Goal: Transaction & Acquisition: Purchase product/service

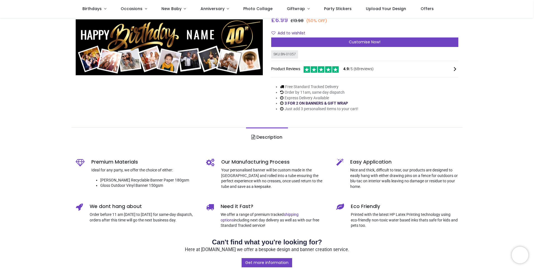
scroll to position [28, 0]
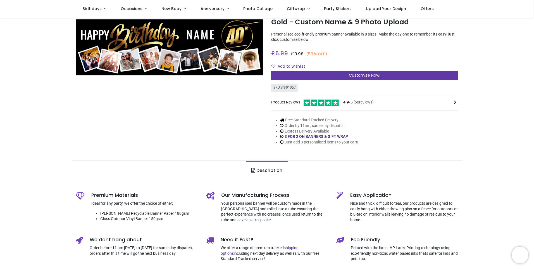
click at [318, 78] on div "Customise Now!" at bounding box center [364, 75] width 187 height 9
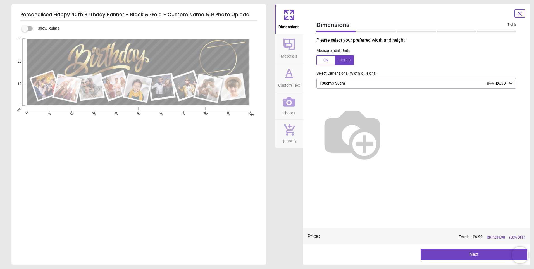
click at [339, 84] on div "100cm x 30cm £14 £6.99" at bounding box center [413, 83] width 189 height 5
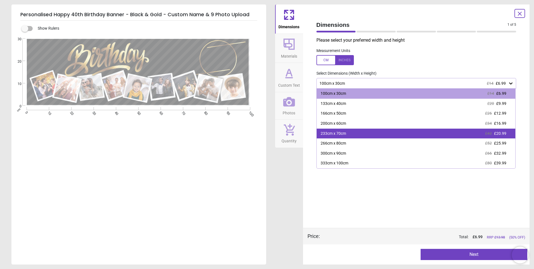
click at [331, 134] on div "233cm x 70cm" at bounding box center [333, 134] width 25 height 6
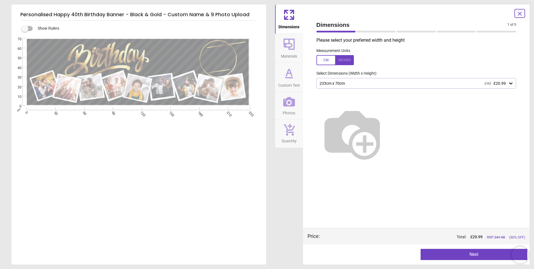
click at [444, 86] on div "233cm x 70cm £42 £20.99" at bounding box center [416, 83] width 200 height 11
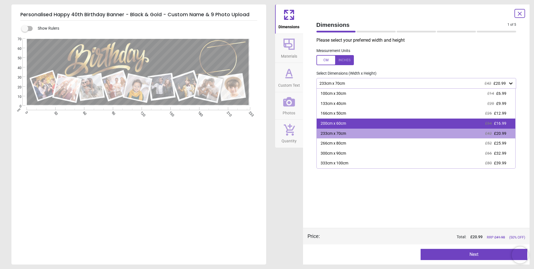
click at [379, 125] on div "200cm x 60cm £34 £16.99" at bounding box center [416, 123] width 199 height 10
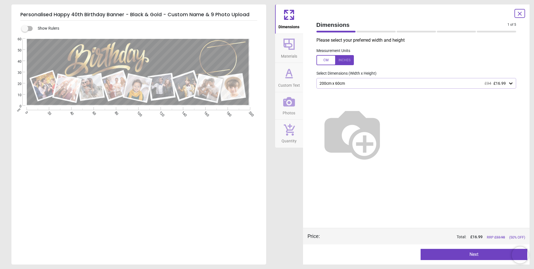
click at [449, 254] on button "Next" at bounding box center [473, 253] width 107 height 11
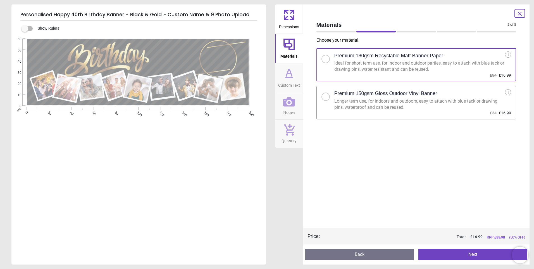
click at [291, 107] on icon at bounding box center [289, 102] width 12 height 12
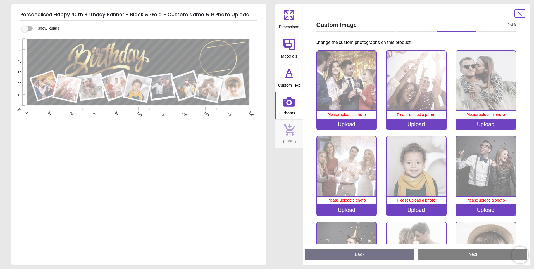
click at [291, 78] on icon at bounding box center [289, 78] width 7 height 0
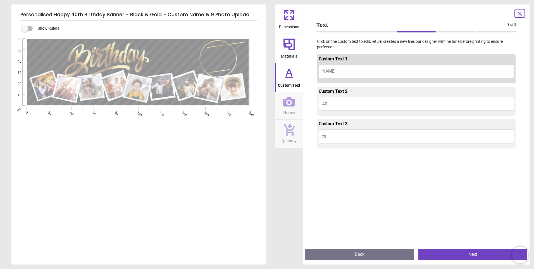
click at [340, 71] on button "NAME" at bounding box center [416, 71] width 195 height 14
type textarea "***"
click at [334, 134] on button "th" at bounding box center [416, 136] width 195 height 14
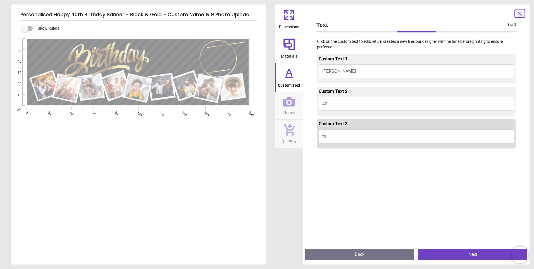
click at [291, 107] on span "Photos" at bounding box center [289, 111] width 13 height 8
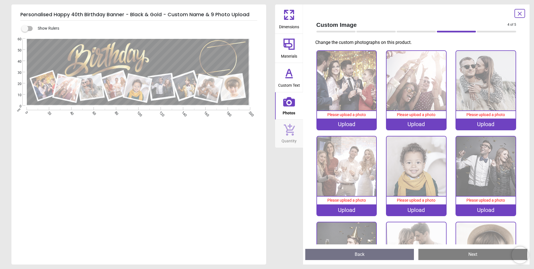
click at [353, 123] on div "Upload" at bounding box center [346, 123] width 59 height 11
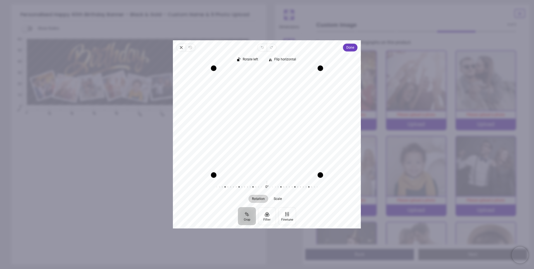
click at [340, 189] on div "0° Reset" at bounding box center [267, 187] width 179 height 16
click at [350, 46] on span "Done" at bounding box center [350, 47] width 8 height 7
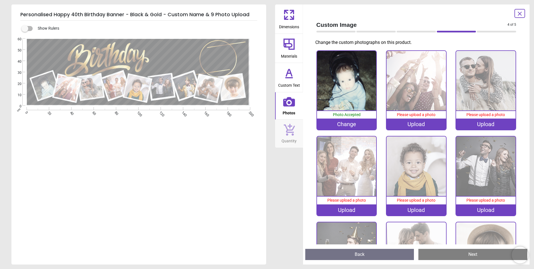
click at [349, 125] on div "Change" at bounding box center [346, 123] width 59 height 11
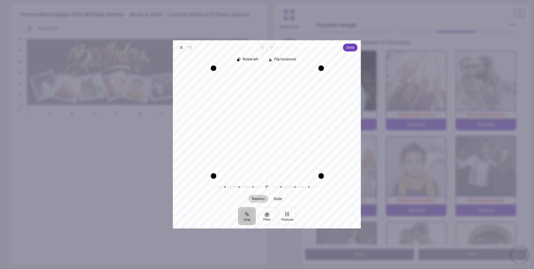
drag, startPoint x: 321, startPoint y: 177, endPoint x: 292, endPoint y: 205, distance: 40.3
click at [292, 205] on div "Rotate left Flip horizontal Recenter Rotation Scale 0° Reset" at bounding box center [267, 129] width 188 height 156
drag, startPoint x: 269, startPoint y: 175, endPoint x: 270, endPoint y: 214, distance: 39.7
click at [270, 214] on div "Close Revert Undo Redo Done Crop Filter Finetune Rotate left Flip horizontal Re…" at bounding box center [267, 134] width 188 height 188
click at [347, 49] on span "Done" at bounding box center [350, 47] width 8 height 7
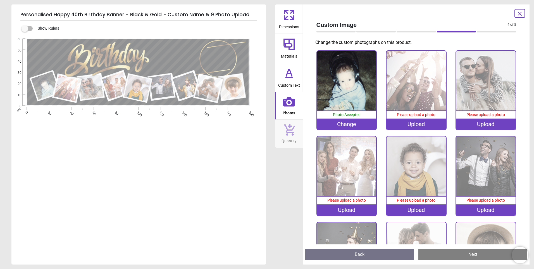
click at [414, 122] on div "Upload" at bounding box center [415, 123] width 59 height 11
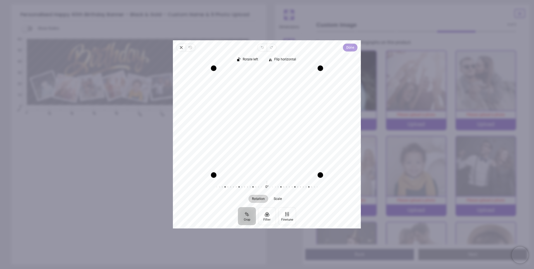
click at [350, 49] on span "Done" at bounding box center [350, 47] width 8 height 7
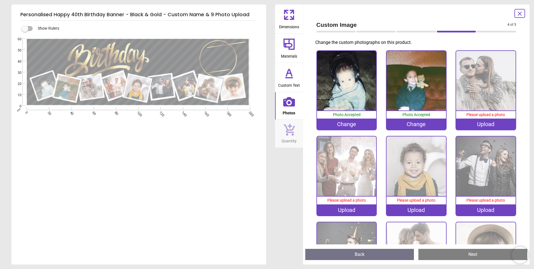
click at [480, 124] on div "Upload" at bounding box center [485, 123] width 59 height 11
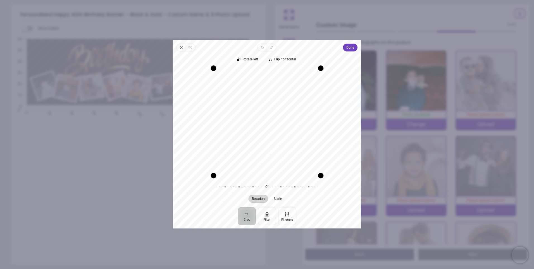
drag, startPoint x: 322, startPoint y: 176, endPoint x: 309, endPoint y: 190, distance: 18.6
click at [309, 190] on div "Rotate left Flip horizontal Recenter Rotation Scale 0° Reset" at bounding box center [267, 129] width 188 height 156
click at [268, 188] on div at bounding box center [264, 187] width 107 height 16
click at [287, 215] on button "Finetune" at bounding box center [287, 216] width 18 height 18
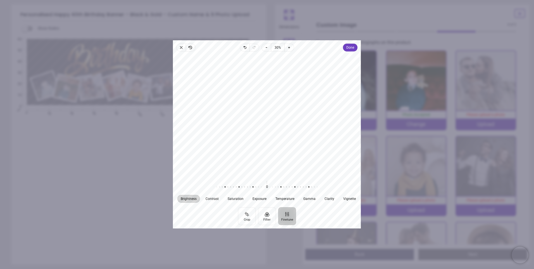
drag, startPoint x: 233, startPoint y: 145, endPoint x: 257, endPoint y: 152, distance: 24.3
click at [258, 152] on div at bounding box center [267, 115] width 188 height 123
click at [245, 47] on icon "button" at bounding box center [246, 48] width 2 height 2
click at [255, 49] on icon "button" at bounding box center [254, 47] width 4 height 4
click at [180, 47] on icon "button" at bounding box center [181, 47] width 4 height 4
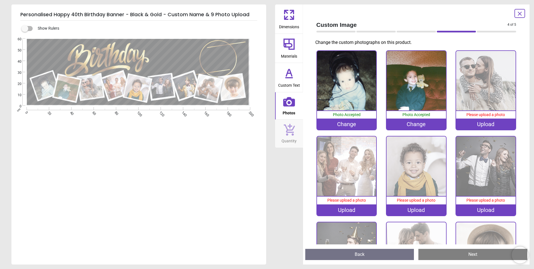
click at [487, 126] on div "Upload" at bounding box center [485, 123] width 59 height 11
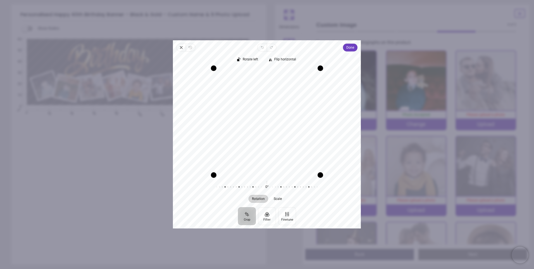
drag, startPoint x: 249, startPoint y: 128, endPoint x: 300, endPoint y: 134, distance: 50.8
click at [300, 134] on div "Recenter" at bounding box center [266, 121] width 179 height 107
click at [292, 136] on div "Recenter" at bounding box center [266, 121] width 179 height 107
click at [294, 143] on div "Recenter" at bounding box center [266, 121] width 179 height 107
click at [350, 49] on span "Done" at bounding box center [350, 47] width 8 height 7
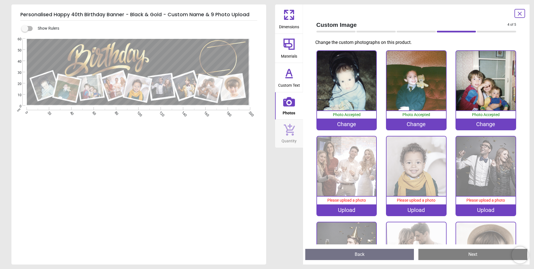
scroll to position [28, 0]
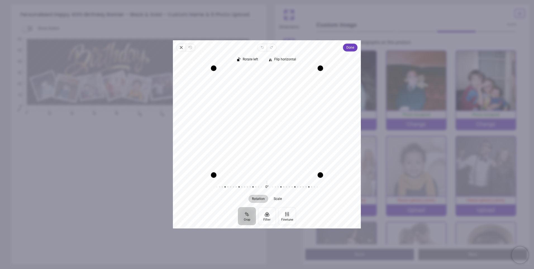
drag, startPoint x: 264, startPoint y: 161, endPoint x: 291, endPoint y: 162, distance: 27.4
click at [291, 162] on div "Recenter" at bounding box center [266, 121] width 179 height 107
click at [351, 49] on span "Done" at bounding box center [350, 47] width 8 height 7
click at [278, 159] on div "Recenter" at bounding box center [266, 121] width 179 height 107
click at [350, 47] on span "Done" at bounding box center [350, 47] width 8 height 7
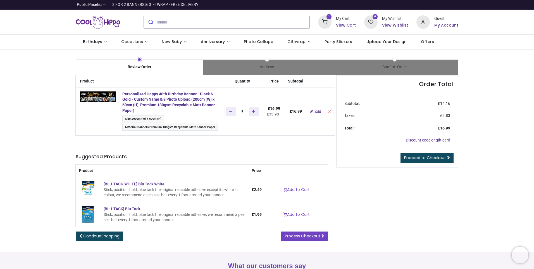
click at [442, 25] on h6 "My Account" at bounding box center [446, 26] width 24 height 6
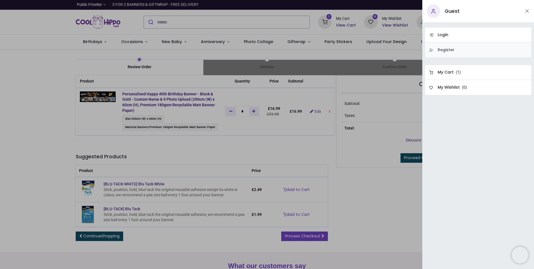
click at [451, 52] on h6 "Register" at bounding box center [446, 50] width 17 height 6
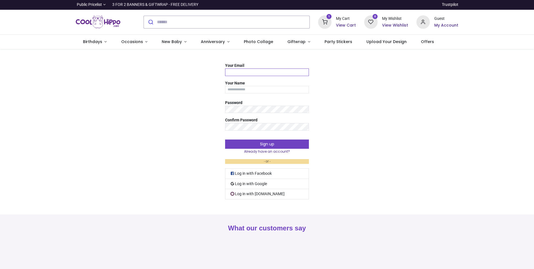
click at [245, 71] on input "Your Email" at bounding box center [267, 72] width 84 height 8
type input "**********"
click at [253, 90] on input "Your Name" at bounding box center [267, 90] width 84 height 8
type input "**********"
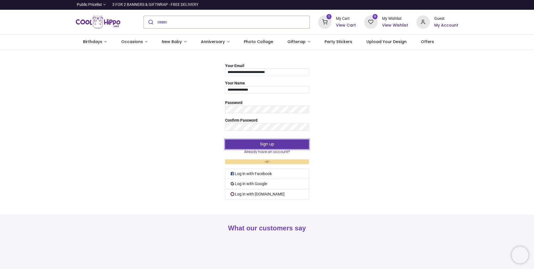
click at [274, 141] on button "Sign up" at bounding box center [267, 143] width 84 height 9
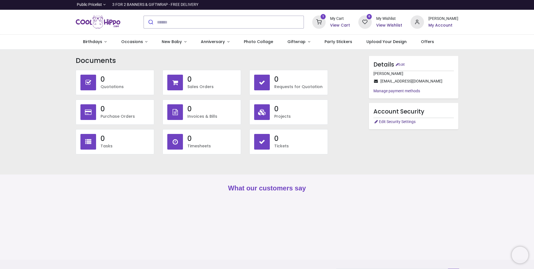
type input "**********"
click at [336, 25] on h6 "View Cart" at bounding box center [340, 26] width 20 height 6
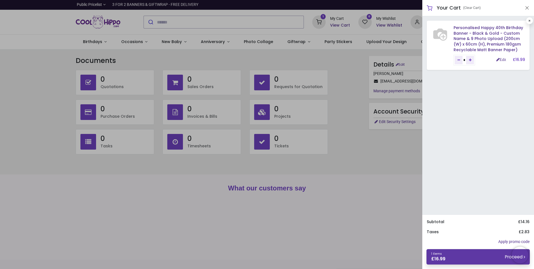
click at [456, 251] on link "1 items £ 16.99 Proceed" at bounding box center [477, 256] width 103 height 15
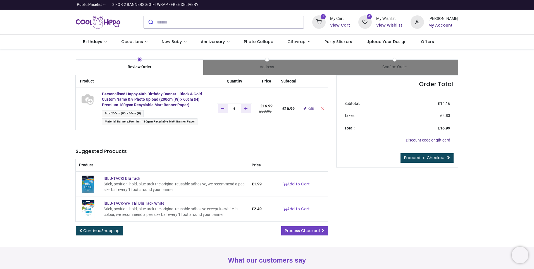
type input "**********"
click at [156, 98] on strong "Personalised Happy 40th Birthday Banner - Black & Gold - Custom Name & 9 Photo …" at bounding box center [153, 99] width 102 height 15
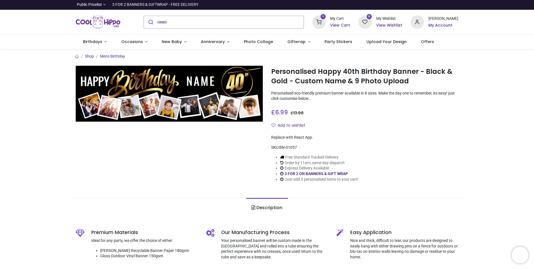
type input "**********"
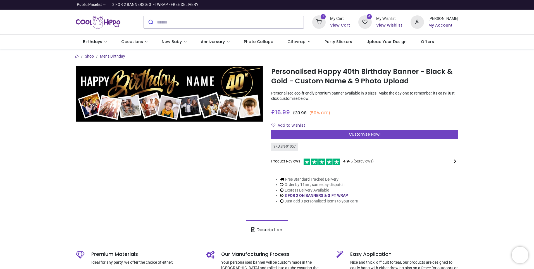
click at [336, 24] on h6 "View Cart" at bounding box center [340, 26] width 20 height 6
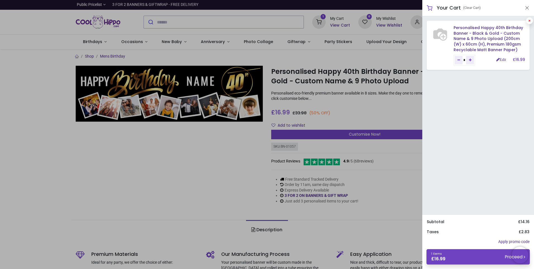
click at [531, 20] on link at bounding box center [529, 20] width 7 height 7
type input "*"
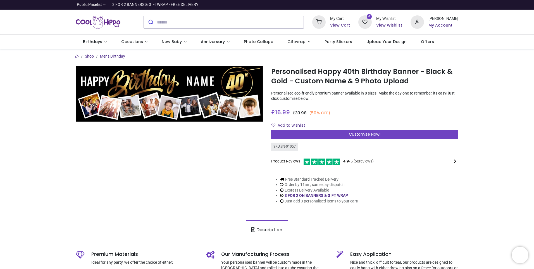
click at [340, 137] on div at bounding box center [267, 134] width 534 height 269
click at [342, 135] on div "Customise Now!" at bounding box center [364, 134] width 187 height 9
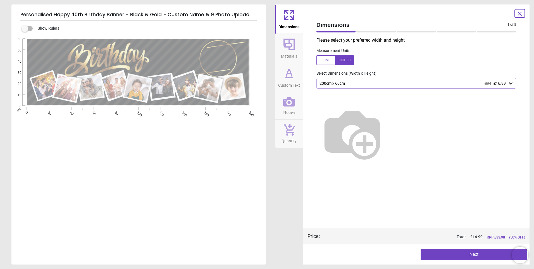
click at [323, 82] on div "200cm x 60cm £34 £16.99" at bounding box center [413, 83] width 189 height 5
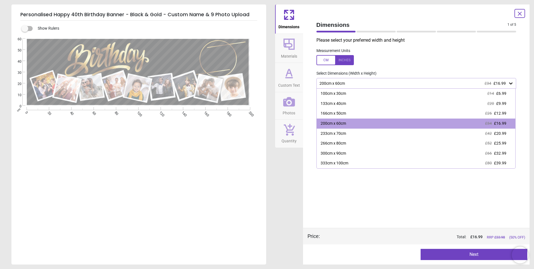
click at [323, 82] on div "200cm x 60cm £34 £16.99" at bounding box center [413, 83] width 189 height 5
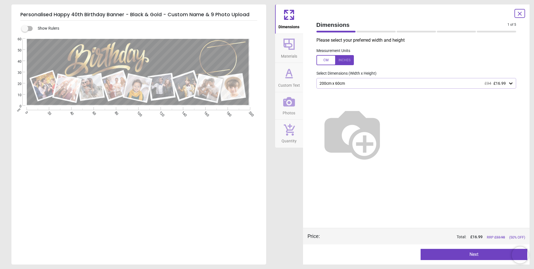
click at [295, 80] on span "Custom Text" at bounding box center [289, 84] width 22 height 8
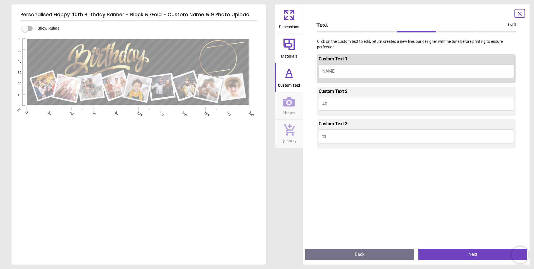
click at [338, 69] on button "NAME" at bounding box center [416, 71] width 195 height 14
type textarea "***"
click at [290, 106] on icon at bounding box center [289, 102] width 12 height 12
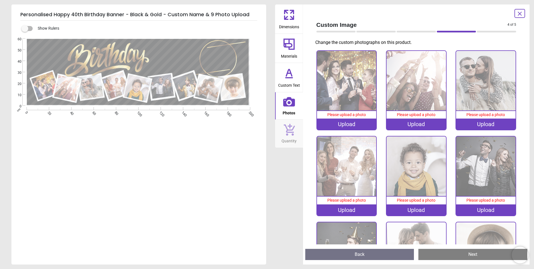
click at [338, 123] on div "Upload" at bounding box center [346, 123] width 59 height 11
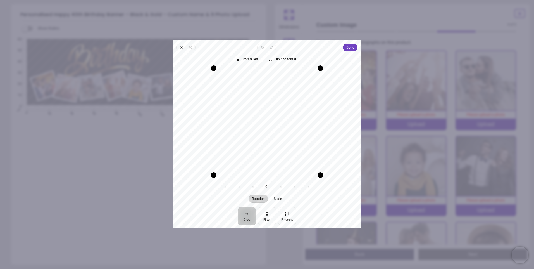
drag, startPoint x: 281, startPoint y: 153, endPoint x: 280, endPoint y: 150, distance: 3.5
click at [280, 150] on div "Recenter" at bounding box center [266, 121] width 179 height 107
click at [351, 49] on span "Done" at bounding box center [350, 47] width 8 height 7
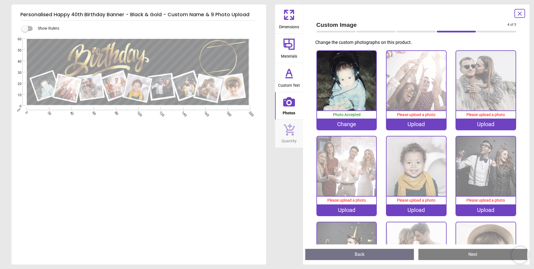
click at [412, 125] on div "Upload" at bounding box center [415, 123] width 59 height 11
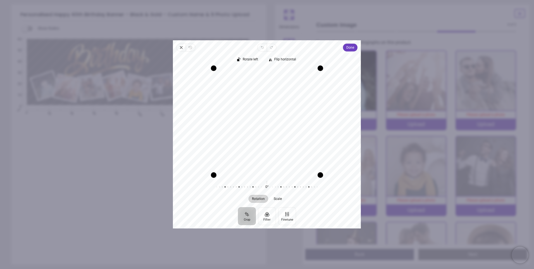
drag, startPoint x: 252, startPoint y: 143, endPoint x: 263, endPoint y: 144, distance: 10.6
click at [263, 144] on div "Recenter" at bounding box center [266, 121] width 179 height 107
click at [345, 51] on button "Done" at bounding box center [350, 48] width 15 height 8
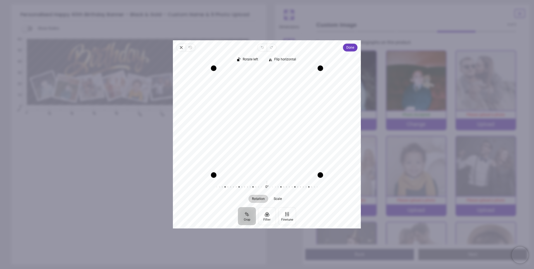
click at [269, 142] on div "Recenter" at bounding box center [266, 121] width 179 height 107
click at [349, 50] on span "Done" at bounding box center [350, 47] width 8 height 7
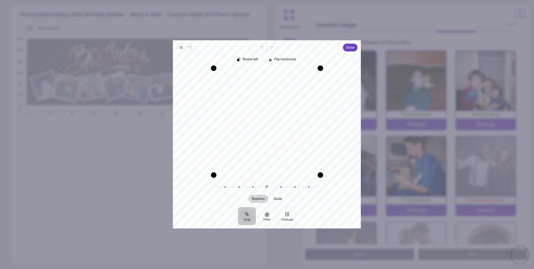
drag, startPoint x: 274, startPoint y: 134, endPoint x: 269, endPoint y: 134, distance: 4.5
click at [269, 134] on div "Recenter" at bounding box center [266, 121] width 179 height 107
click at [349, 50] on span "Done" at bounding box center [350, 47] width 8 height 7
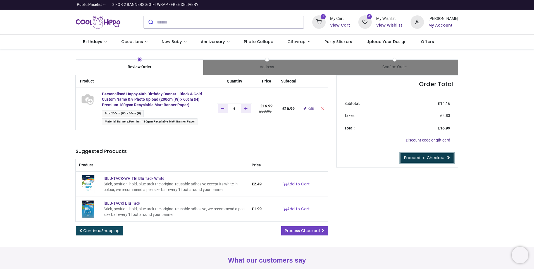
click at [415, 157] on span "Proceed to Checkout" at bounding box center [425, 158] width 42 height 6
type input "**********"
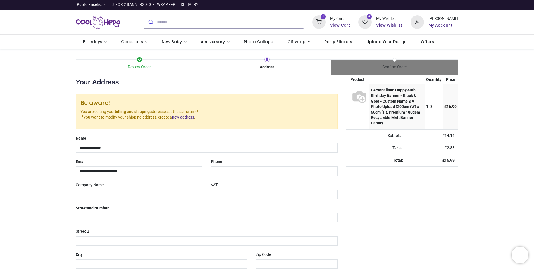
select select "***"
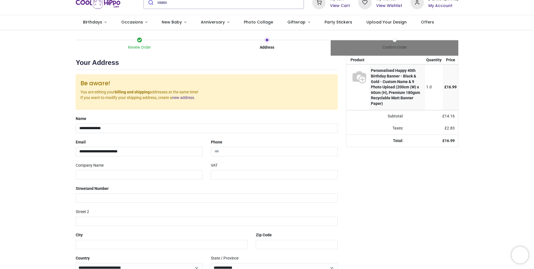
scroll to position [28, 0]
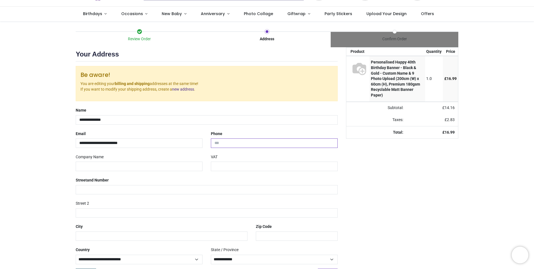
click at [218, 142] on input "tel" at bounding box center [274, 142] width 127 height 9
type input "**********"
type input "********"
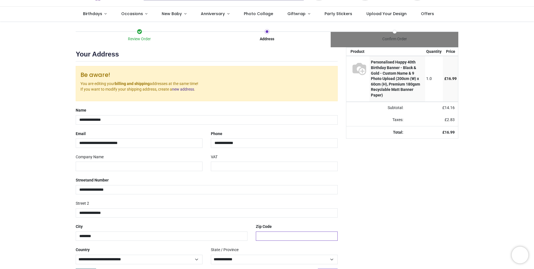
type input "******"
select select "****"
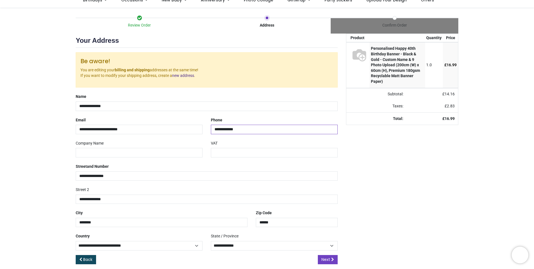
scroll to position [48, 0]
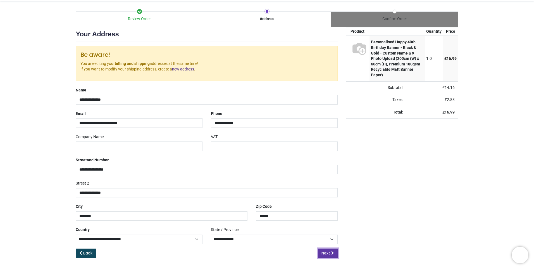
click at [327, 253] on span "Next" at bounding box center [325, 253] width 9 height 6
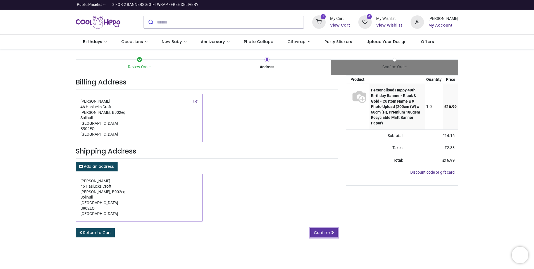
click at [327, 230] on span "Confirm" at bounding box center [322, 232] width 16 height 6
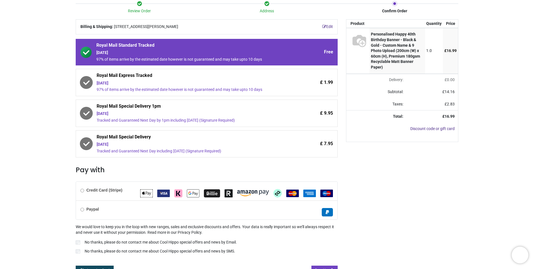
scroll to position [28, 0]
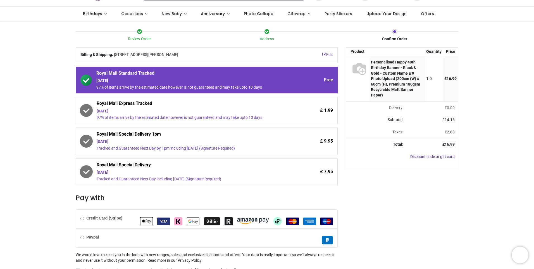
click at [204, 169] on span "Royal Mail Special Delivery" at bounding box center [191, 166] width 189 height 8
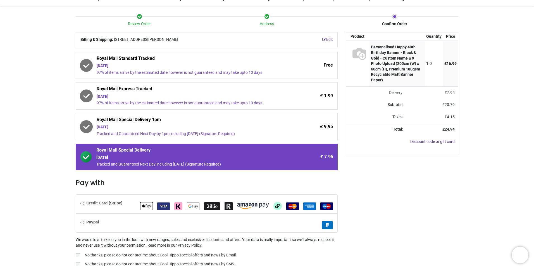
scroll to position [0, 0]
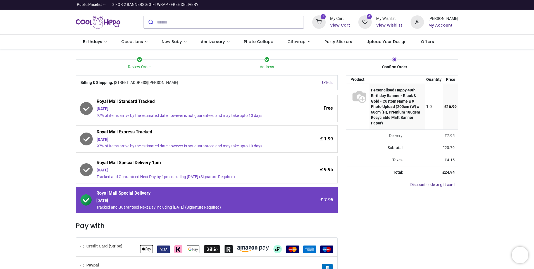
click at [333, 23] on h6 "View Cart" at bounding box center [340, 26] width 20 height 6
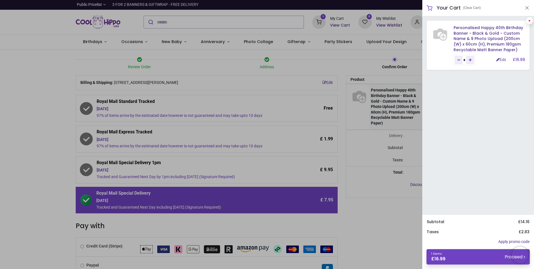
click at [531, 21] on link at bounding box center [529, 20] width 7 height 7
type input "*"
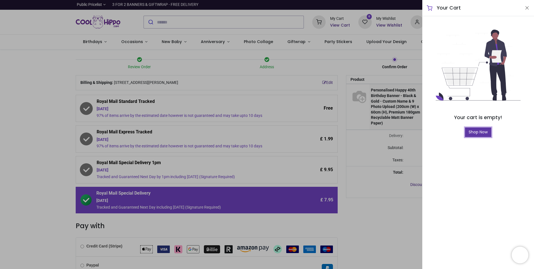
click at [477, 129] on link "Shop Now" at bounding box center [478, 131] width 26 height 9
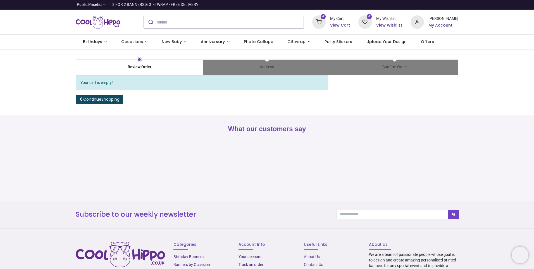
type input "**********"
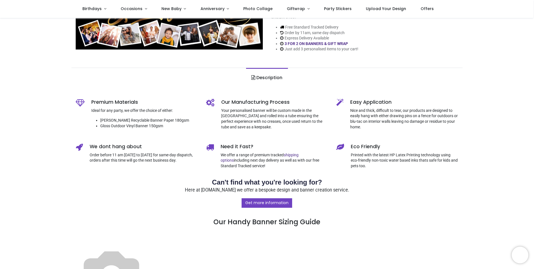
type input "**********"
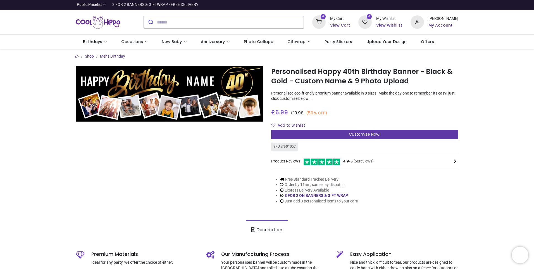
click at [327, 132] on div "Customise Now!" at bounding box center [364, 134] width 187 height 9
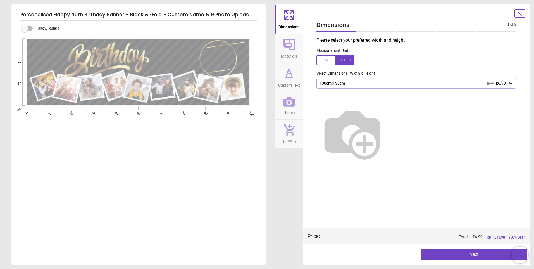
click at [366, 83] on div "100cm x 30cm £14 £6.99" at bounding box center [413, 83] width 189 height 5
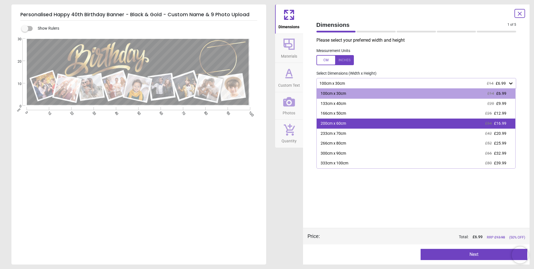
click at [342, 121] on div "200cm x 60cm" at bounding box center [333, 124] width 25 height 6
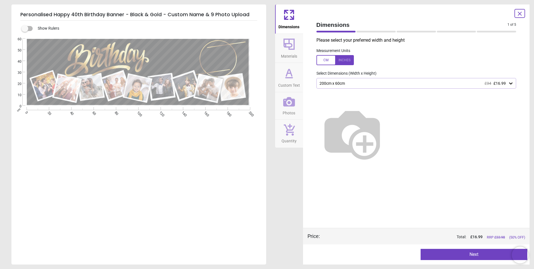
click at [337, 84] on div "200cm x 60cm £34 £16.99" at bounding box center [413, 83] width 189 height 5
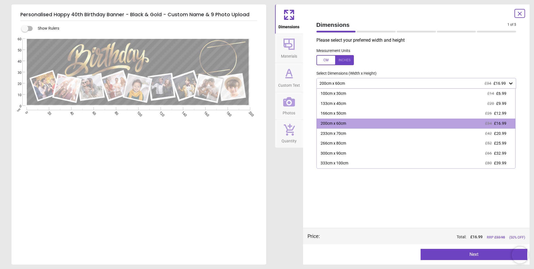
click at [337, 84] on div "200cm x 60cm £34 £16.99" at bounding box center [413, 83] width 189 height 5
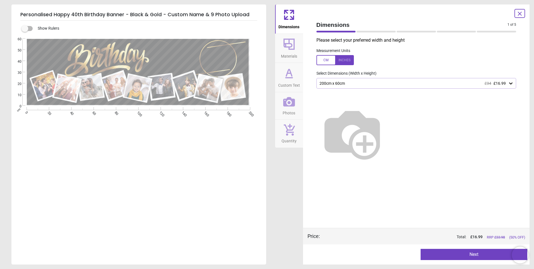
click at [288, 50] on icon at bounding box center [288, 43] width 13 height 13
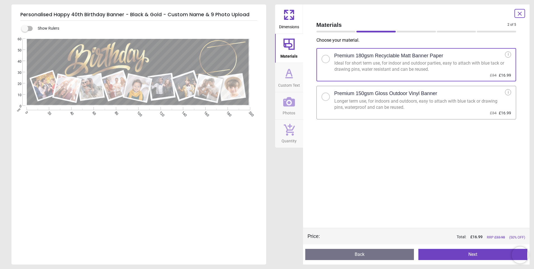
click at [338, 102] on div "Longer term use, for indoors and outdoors, easy to attach with blue tack or dra…" at bounding box center [419, 104] width 171 height 13
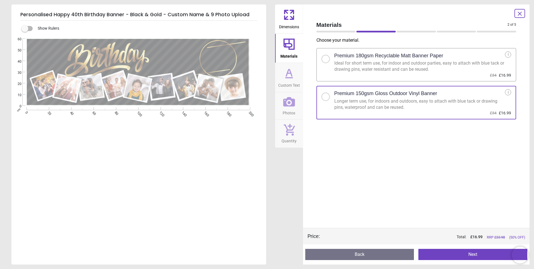
click at [290, 78] on icon at bounding box center [289, 78] width 7 height 0
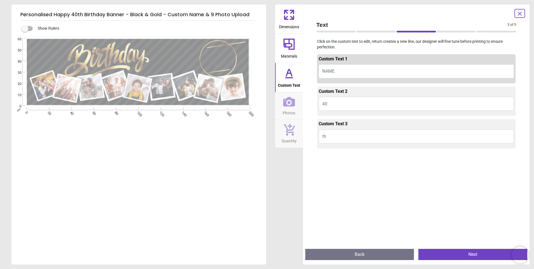
click at [345, 71] on button "NAME" at bounding box center [416, 71] width 195 height 14
click at [288, 112] on span "Photos" at bounding box center [289, 111] width 13 height 8
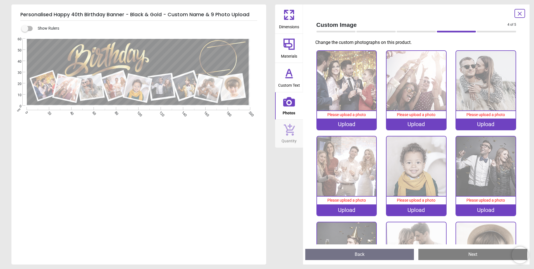
click at [355, 119] on div "Upload" at bounding box center [346, 123] width 59 height 11
click at [297, 82] on span "Custom Text" at bounding box center [289, 84] width 22 height 8
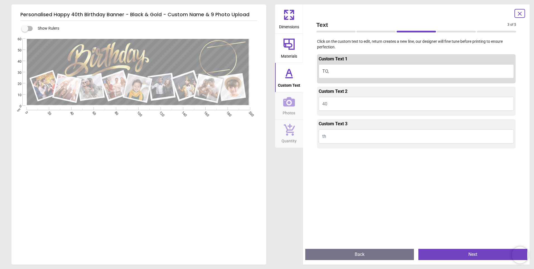
click at [343, 71] on button "TO," at bounding box center [416, 71] width 195 height 14
type textarea "***"
click at [295, 107] on button "Photos" at bounding box center [289, 105] width 28 height 27
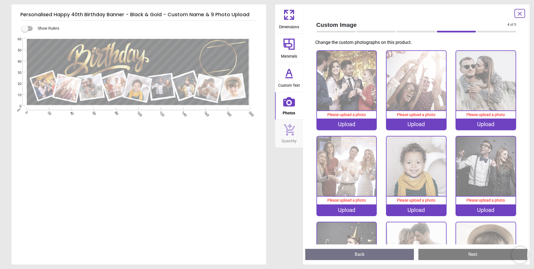
click at [338, 121] on div "Upload" at bounding box center [346, 123] width 59 height 11
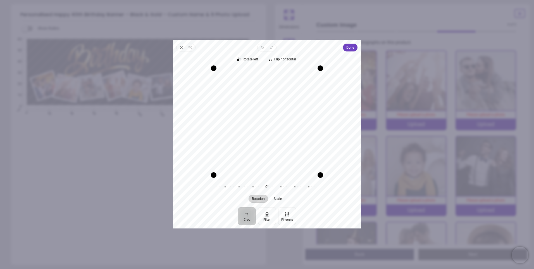
click at [277, 132] on div "Recenter" at bounding box center [266, 121] width 179 height 107
click at [348, 50] on span "Done" at bounding box center [350, 47] width 8 height 7
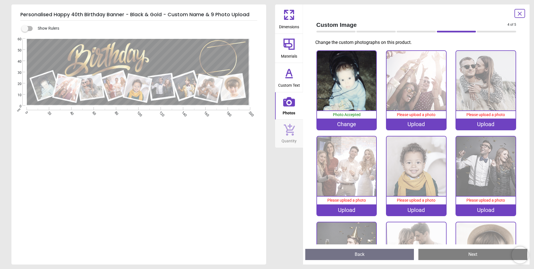
click at [419, 125] on div "Upload" at bounding box center [415, 123] width 59 height 11
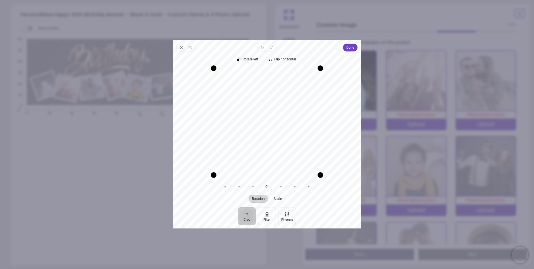
drag, startPoint x: 255, startPoint y: 139, endPoint x: 264, endPoint y: 140, distance: 9.0
click at [264, 140] on div "Recenter" at bounding box center [266, 121] width 179 height 107
click at [345, 48] on button "Done" at bounding box center [350, 48] width 15 height 8
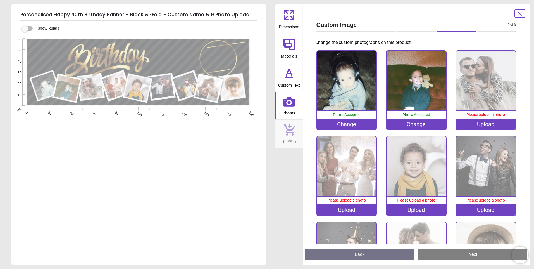
click at [496, 122] on div "Upload" at bounding box center [485, 123] width 59 height 11
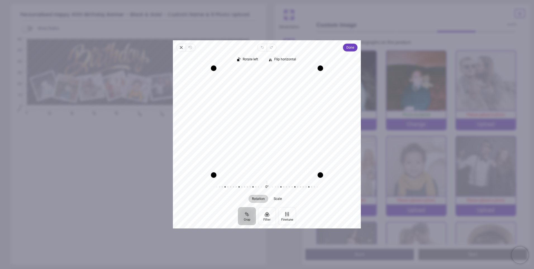
drag, startPoint x: 251, startPoint y: 138, endPoint x: 274, endPoint y: 139, distance: 23.5
click at [274, 139] on div "Recenter" at bounding box center [266, 121] width 179 height 107
click at [348, 49] on span "Done" at bounding box center [350, 47] width 8 height 7
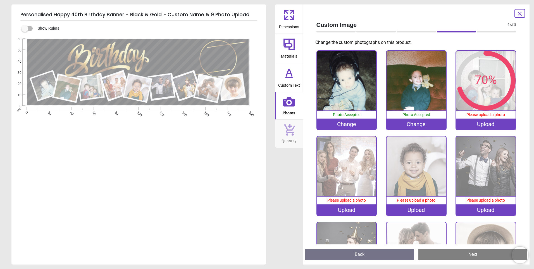
click at [341, 209] on div "Upload" at bounding box center [346, 209] width 59 height 11
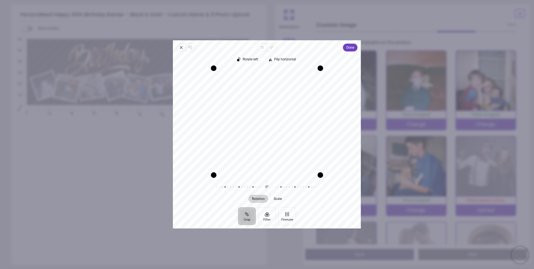
click at [273, 154] on div "Recenter" at bounding box center [266, 121] width 179 height 107
click at [349, 51] on span "Done" at bounding box center [350, 47] width 8 height 7
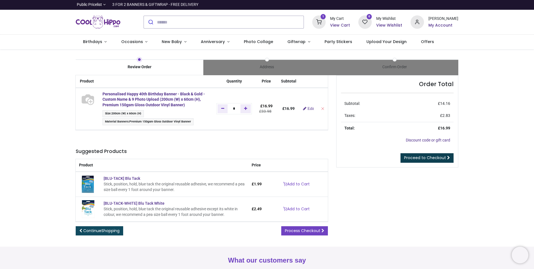
type input "**********"
click at [431, 159] on span "Proceed to Checkout" at bounding box center [425, 158] width 42 height 6
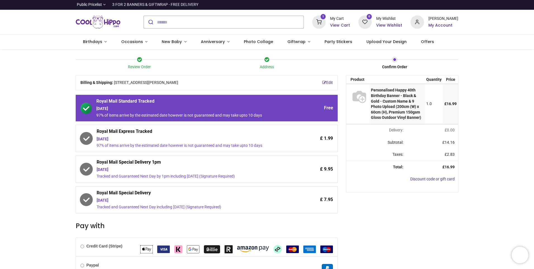
click at [233, 200] on div "Saturday 30th August" at bounding box center [191, 200] width 189 height 6
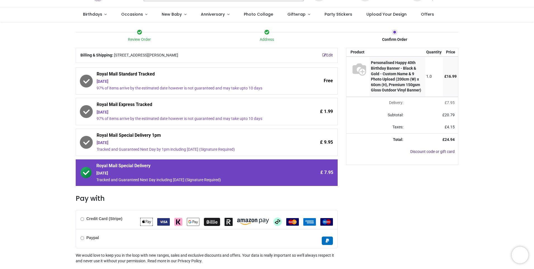
scroll to position [64, 0]
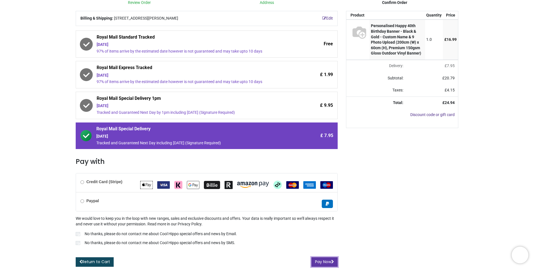
click at [321, 262] on button "Pay Now" at bounding box center [324, 261] width 26 height 9
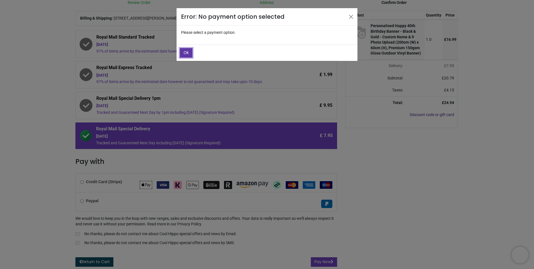
click at [182, 53] on button "Ok" at bounding box center [186, 52] width 13 height 9
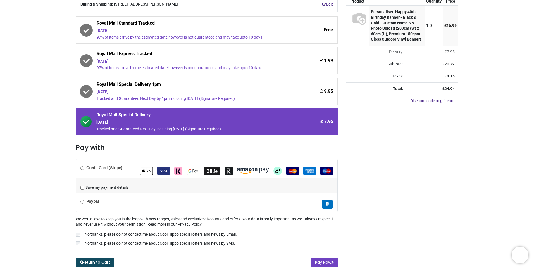
scroll to position [78, 0]
click at [76, 240] on label "No thanks, please do not contact me about Cool Hippo special offers and news by…" at bounding box center [207, 243] width 262 height 7
click at [328, 261] on button "Pay Now" at bounding box center [324, 261] width 26 height 9
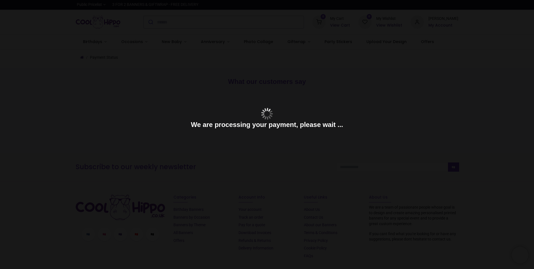
type input "**********"
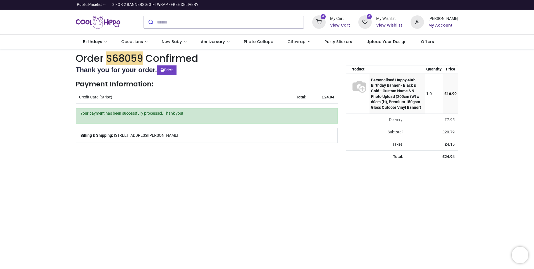
type input "**********"
